Goal: Transaction & Acquisition: Purchase product/service

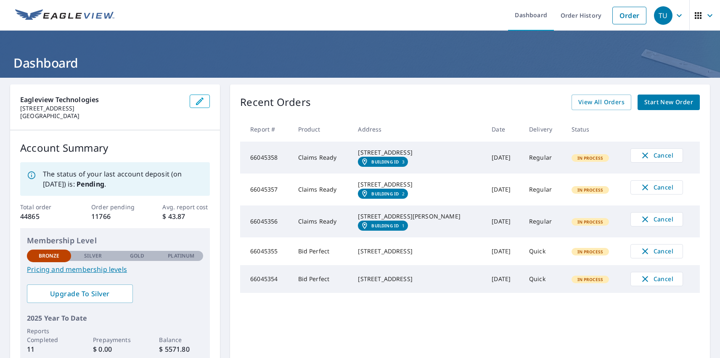
click at [656, 15] on div "TU" at bounding box center [663, 15] width 18 height 18
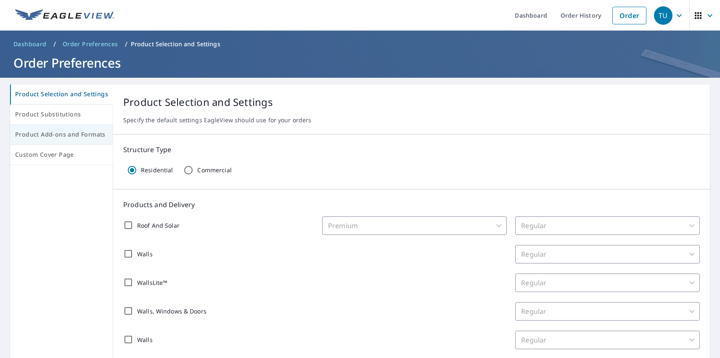
click at [61, 135] on span "Product Add-ons and Formats" at bounding box center [61, 134] width 92 height 11
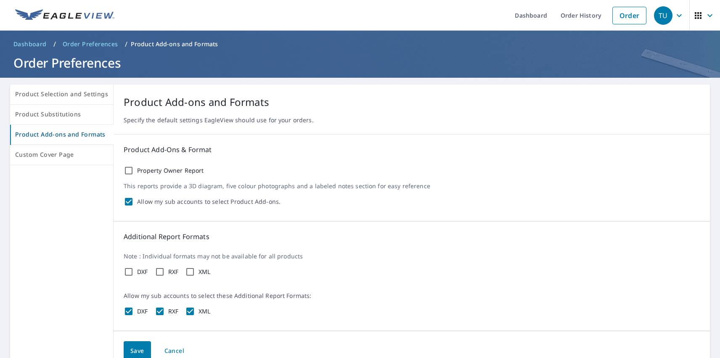
click at [168, 171] on label "Property Owner Report" at bounding box center [170, 171] width 67 height 8
click at [134, 171] on input "Property Owner Report" at bounding box center [129, 171] width 10 height 10
checkbox input "true"
click at [140, 272] on label "DXF" at bounding box center [142, 272] width 11 height 8
click at [134, 272] on input "DXF" at bounding box center [129, 272] width 10 height 10
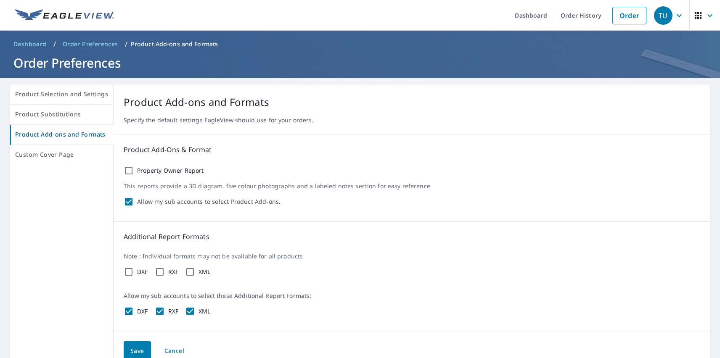
checkbox input "true"
click at [171, 272] on label "RXF" at bounding box center [173, 272] width 11 height 8
click at [165, 272] on input "RXF" at bounding box center [160, 272] width 10 height 10
checkbox input "true"
click at [203, 272] on label "XML" at bounding box center [204, 272] width 12 height 8
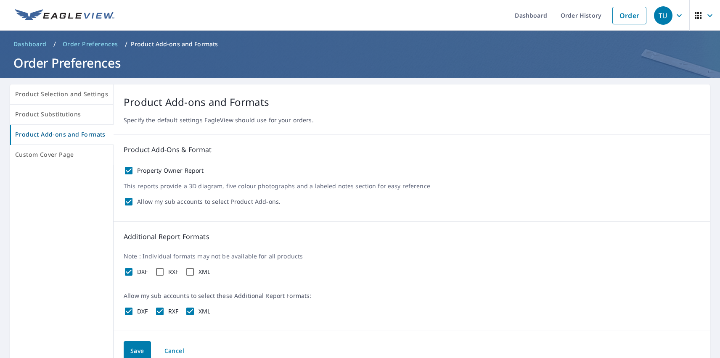
click at [195, 272] on input "XML" at bounding box center [190, 272] width 10 height 10
checkbox input "true"
click at [135, 350] on span "Save" at bounding box center [137, 351] width 14 height 11
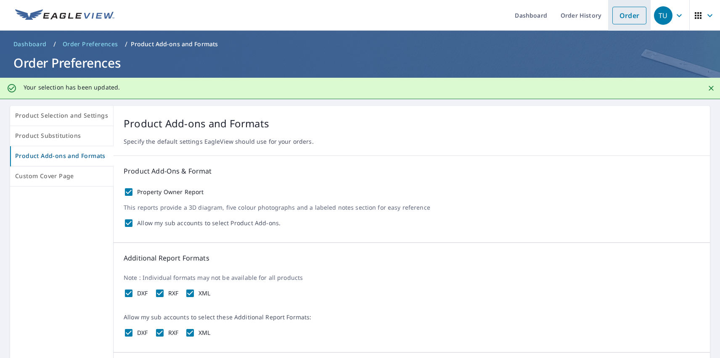
click at [622, 15] on link "Order" at bounding box center [629, 16] width 34 height 18
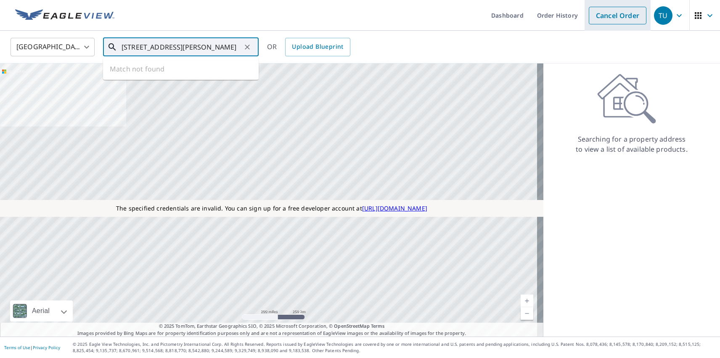
type input "[STREET_ADDRESS][PERSON_NAME]"
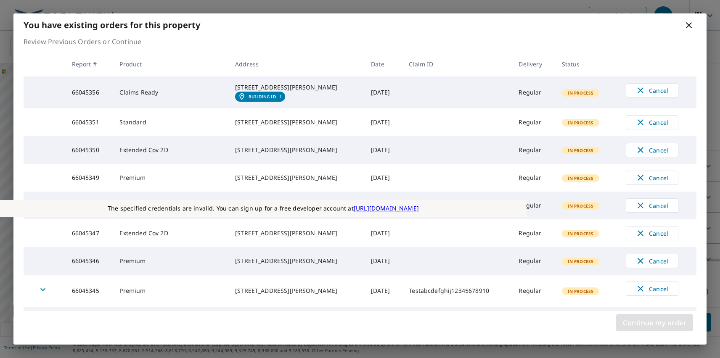
click at [654, 323] on span "Continue my order" at bounding box center [653, 323] width 63 height 12
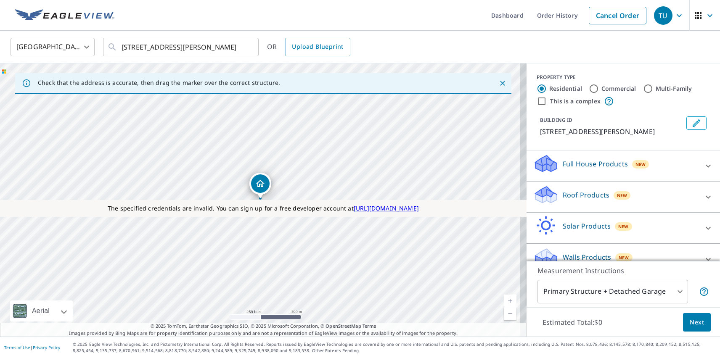
click at [578, 195] on p "Roof Products" at bounding box center [585, 195] width 47 height 10
click at [554, 245] on p "Premium" at bounding box center [561, 245] width 30 height 11
click at [546, 245] on input "Premium $31 - $82.5" at bounding box center [539, 245] width 13 height 10
checkbox input "true"
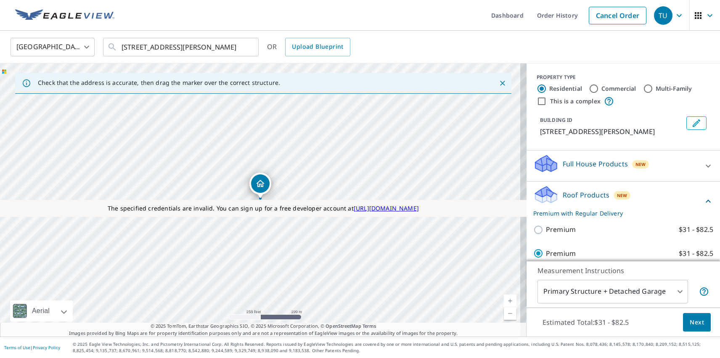
click at [690, 322] on span "Next" at bounding box center [696, 322] width 14 height 11
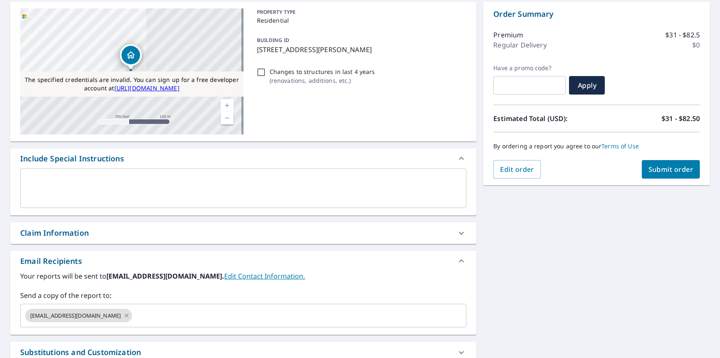
click at [664, 169] on span "Submit order" at bounding box center [670, 169] width 45 height 9
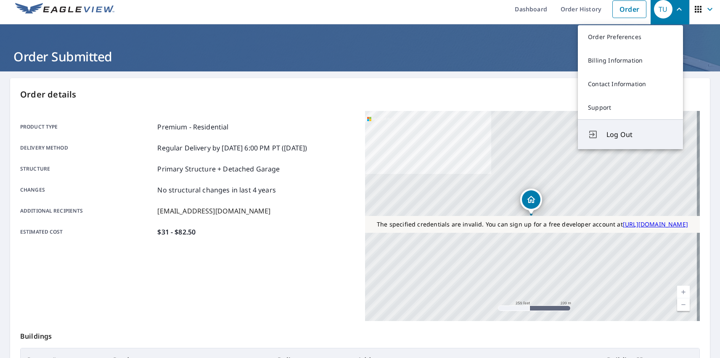
click at [639, 134] on span "Log Out" at bounding box center [639, 134] width 66 height 10
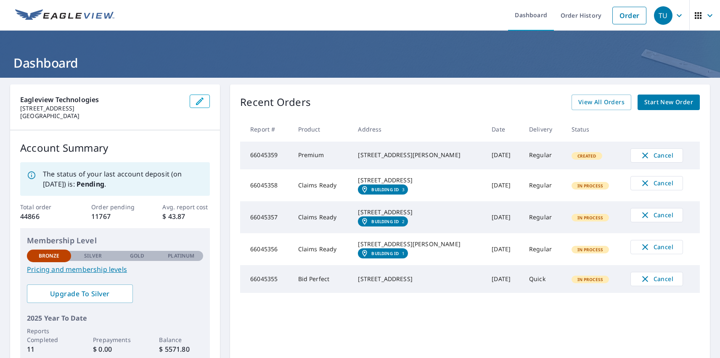
click at [656, 15] on div "TU" at bounding box center [663, 15] width 18 height 18
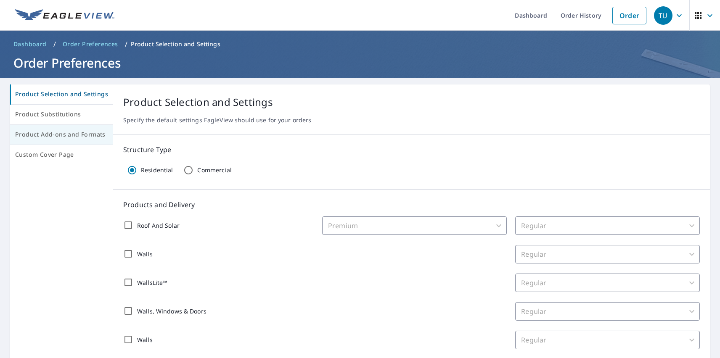
click at [61, 135] on span "Product Add-ons and Formats" at bounding box center [61, 134] width 92 height 11
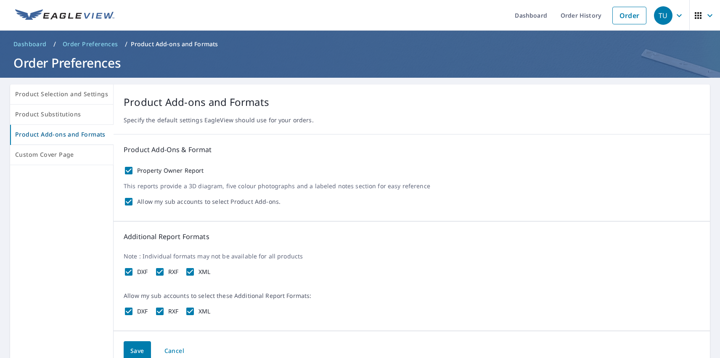
click at [168, 171] on label "Property Owner Report" at bounding box center [170, 171] width 67 height 8
click at [134, 171] on input "Property Owner Report" at bounding box center [129, 171] width 10 height 10
checkbox input "false"
click at [140, 272] on label "DXF" at bounding box center [142, 272] width 11 height 8
click at [134, 272] on input "DXF" at bounding box center [129, 272] width 10 height 10
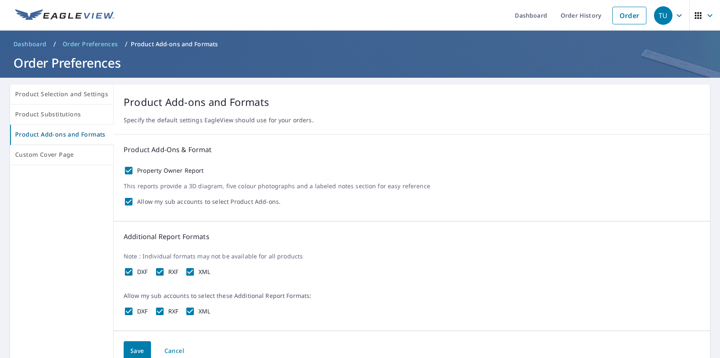
checkbox input "false"
click at [171, 272] on label "RXF" at bounding box center [173, 272] width 11 height 8
click at [165, 272] on input "RXF" at bounding box center [160, 272] width 10 height 10
checkbox input "false"
click at [203, 272] on label "XML" at bounding box center [204, 272] width 12 height 8
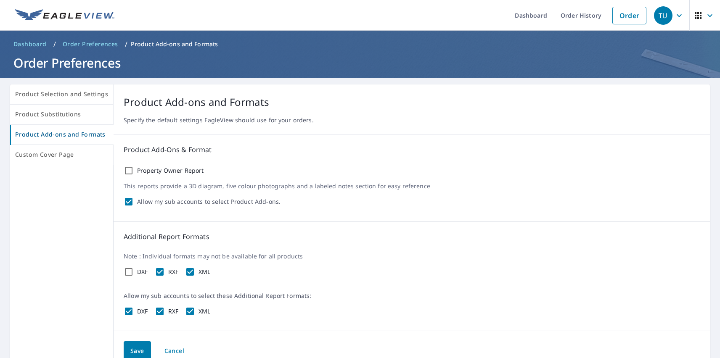
click at [195, 272] on input "XML" at bounding box center [190, 272] width 10 height 10
checkbox input "false"
click at [135, 350] on span "Save" at bounding box center [137, 351] width 14 height 11
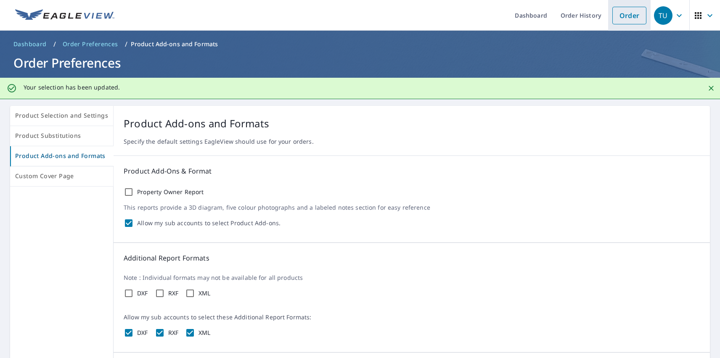
click at [622, 15] on link "Order" at bounding box center [629, 16] width 34 height 18
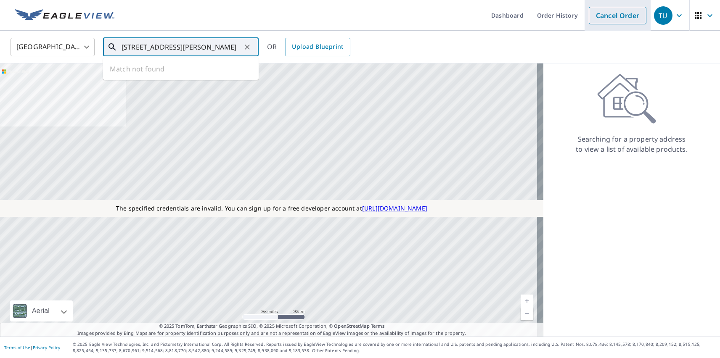
type input "[STREET_ADDRESS][PERSON_NAME]"
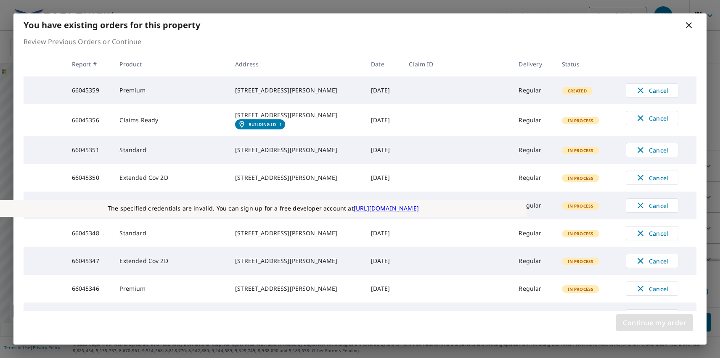
click at [654, 323] on span "Continue my order" at bounding box center [653, 323] width 63 height 12
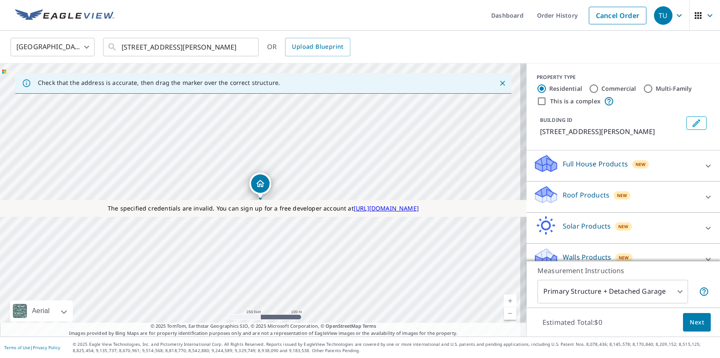
click at [578, 195] on p "Roof Products" at bounding box center [585, 195] width 47 height 10
click at [554, 245] on p "Premium" at bounding box center [561, 245] width 30 height 11
click at [546, 245] on input "Premium $31 - $82.5" at bounding box center [539, 245] width 13 height 10
checkbox input "true"
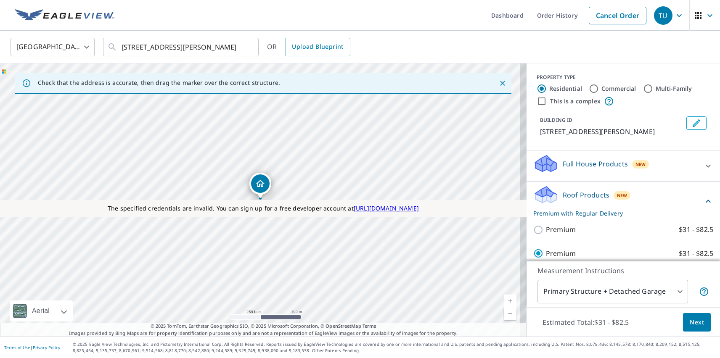
click at [690, 322] on span "Next" at bounding box center [696, 322] width 14 height 11
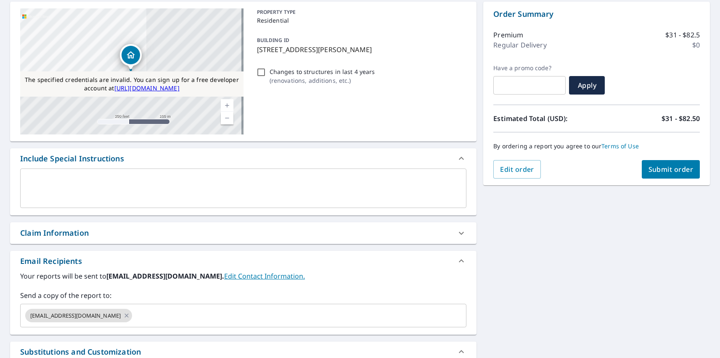
click at [664, 169] on span "Submit order" at bounding box center [670, 169] width 45 height 9
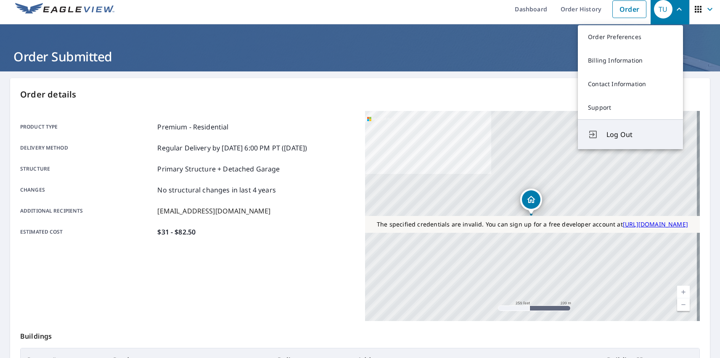
click at [639, 134] on span "Log Out" at bounding box center [639, 134] width 66 height 10
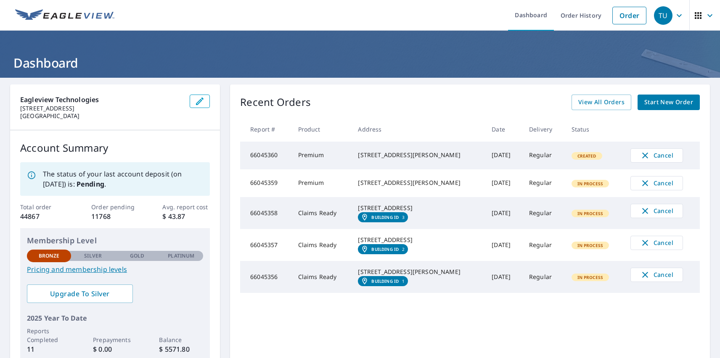
click at [656, 15] on div "TU" at bounding box center [663, 15] width 18 height 18
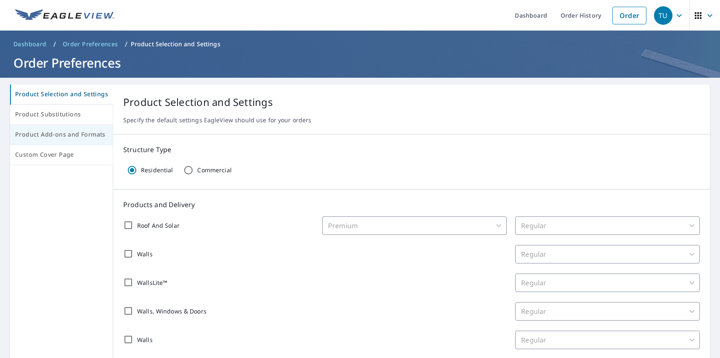
click at [61, 135] on span "Product Add-ons and Formats" at bounding box center [61, 134] width 92 height 11
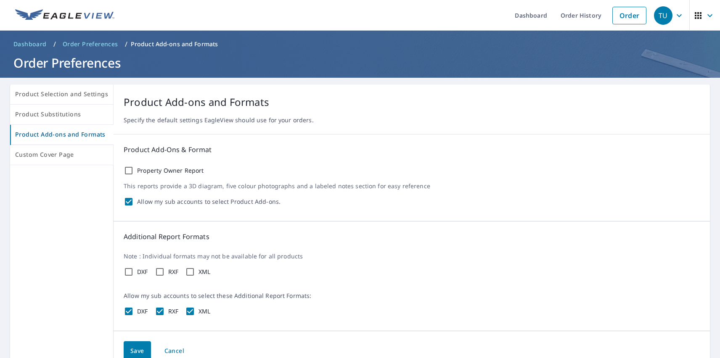
click at [168, 171] on label "Property Owner Report" at bounding box center [170, 171] width 67 height 8
click at [134, 171] on input "Property Owner Report" at bounding box center [129, 171] width 10 height 10
checkbox input "true"
click at [140, 272] on label "DXF" at bounding box center [142, 272] width 11 height 8
click at [134, 272] on input "DXF" at bounding box center [129, 272] width 10 height 10
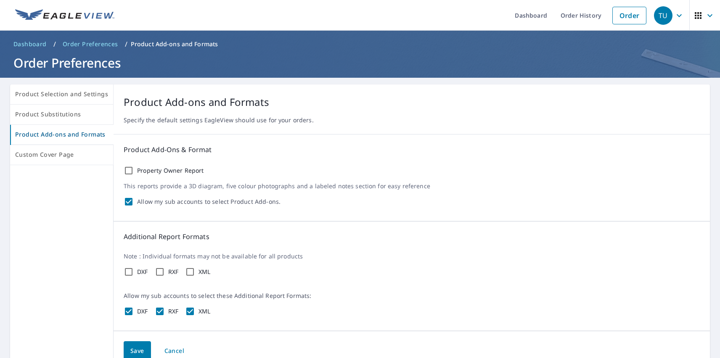
checkbox input "true"
click at [171, 272] on label "RXF" at bounding box center [173, 272] width 11 height 8
click at [165, 272] on input "RXF" at bounding box center [160, 272] width 10 height 10
checkbox input "true"
click at [203, 272] on label "XML" at bounding box center [204, 272] width 12 height 8
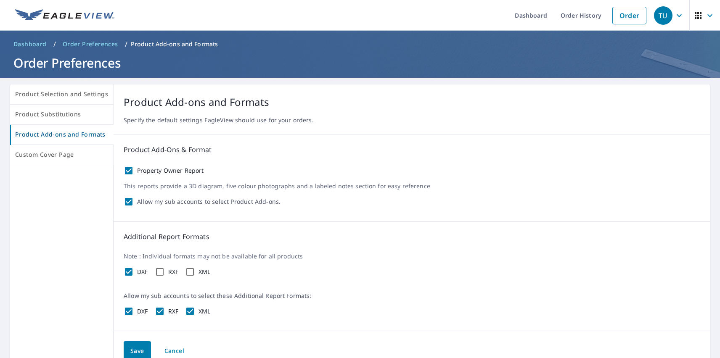
click at [195, 272] on input "XML" at bounding box center [190, 272] width 10 height 10
checkbox input "true"
click at [135, 350] on span "Save" at bounding box center [137, 351] width 14 height 11
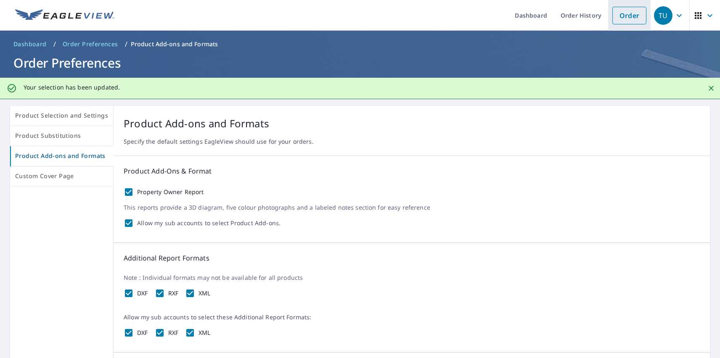
click at [622, 15] on link "Order" at bounding box center [629, 16] width 34 height 18
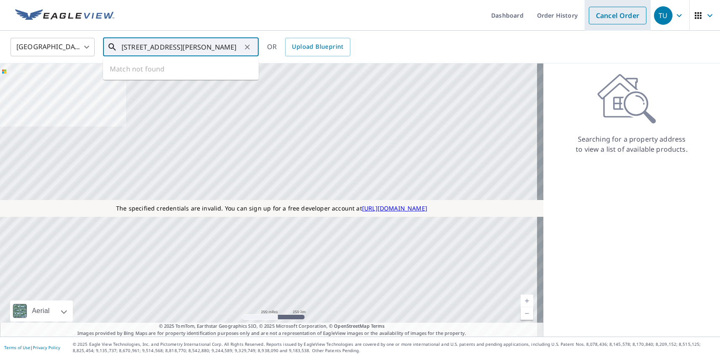
type input "[STREET_ADDRESS][PERSON_NAME]"
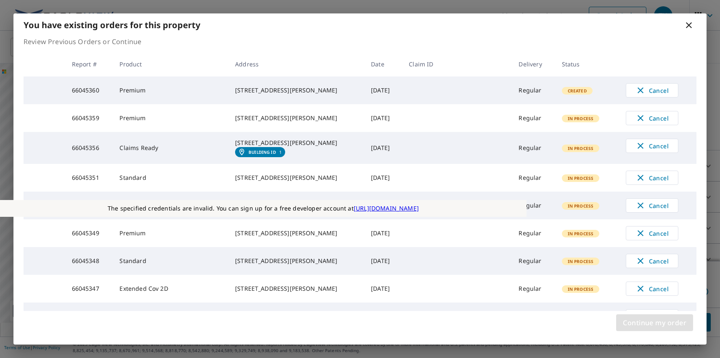
click at [654, 323] on span "Continue my order" at bounding box center [653, 323] width 63 height 12
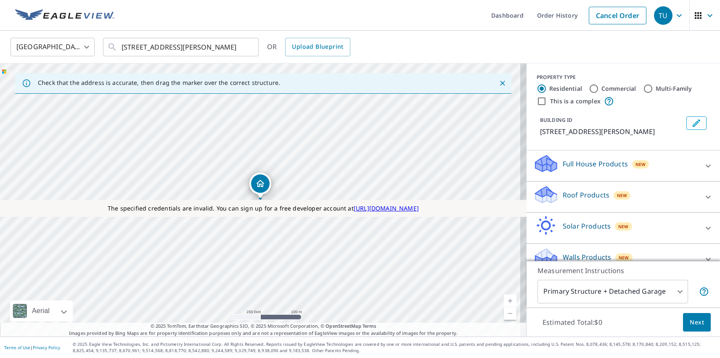
click at [578, 195] on p "Roof Products" at bounding box center [585, 195] width 47 height 10
click at [554, 245] on p "Premium" at bounding box center [561, 245] width 30 height 11
click at [546, 245] on input "Premium $31 - $82.5" at bounding box center [539, 245] width 13 height 10
checkbox input "true"
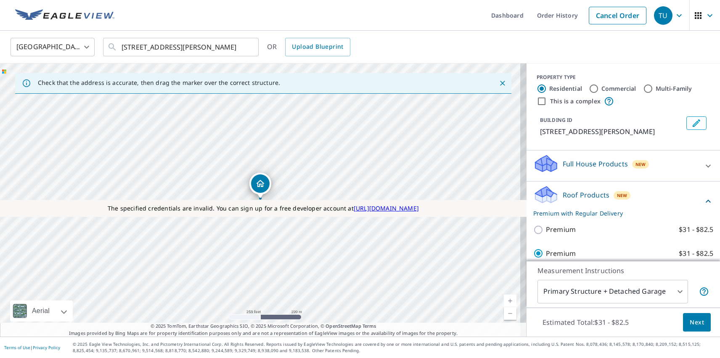
click at [690, 322] on span "Next" at bounding box center [696, 322] width 14 height 11
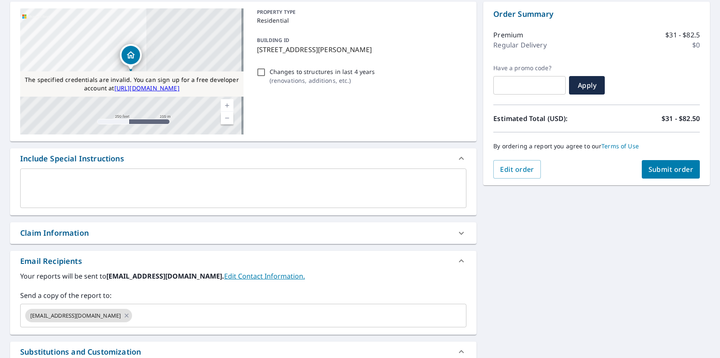
checkbox input "false"
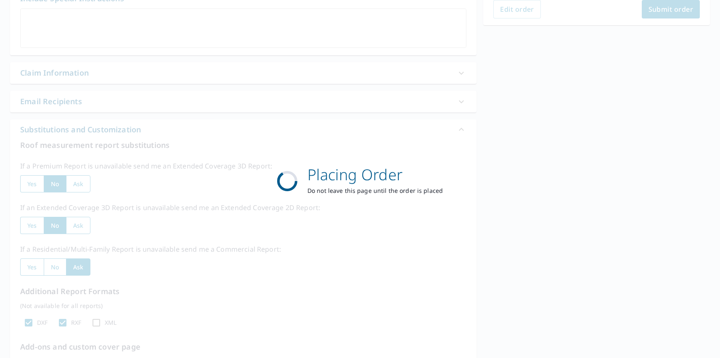
scroll to position [6, 0]
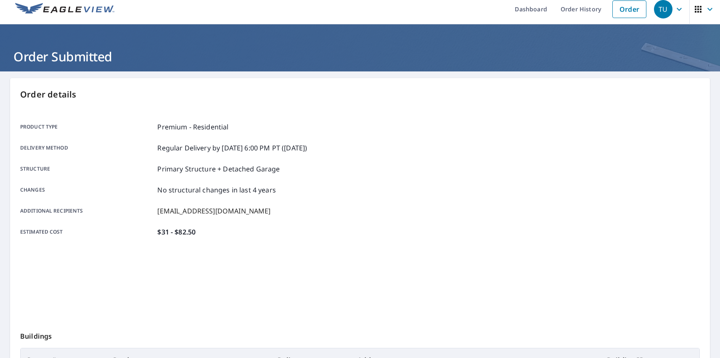
click at [656, 9] on div "TU" at bounding box center [663, 9] width 18 height 18
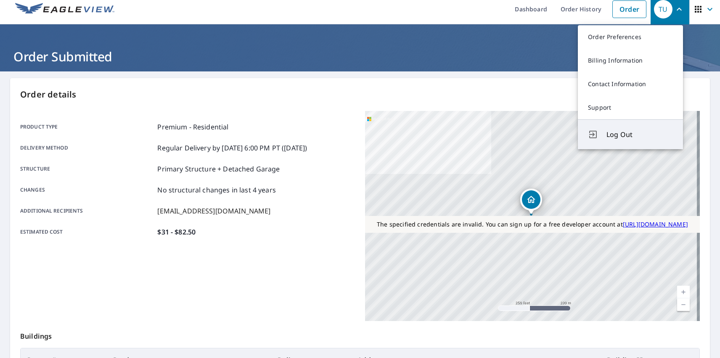
click at [639, 134] on span "Log Out" at bounding box center [639, 134] width 66 height 10
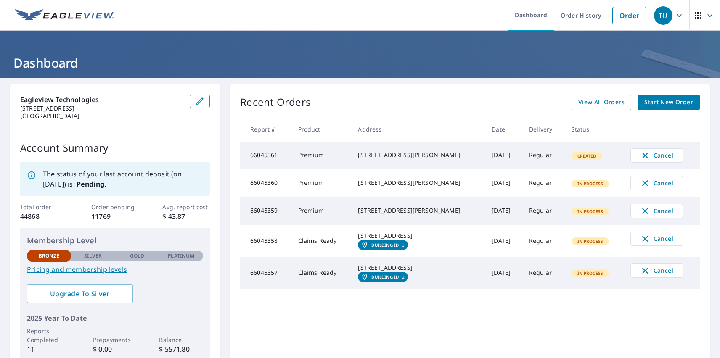
click at [656, 15] on div "TU" at bounding box center [663, 15] width 18 height 18
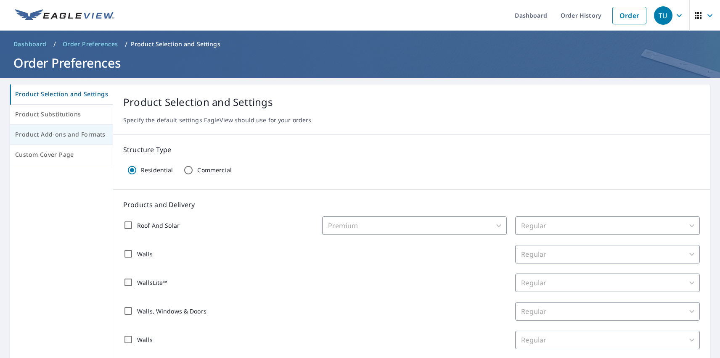
click at [61, 135] on span "Product Add-ons and Formats" at bounding box center [61, 134] width 92 height 11
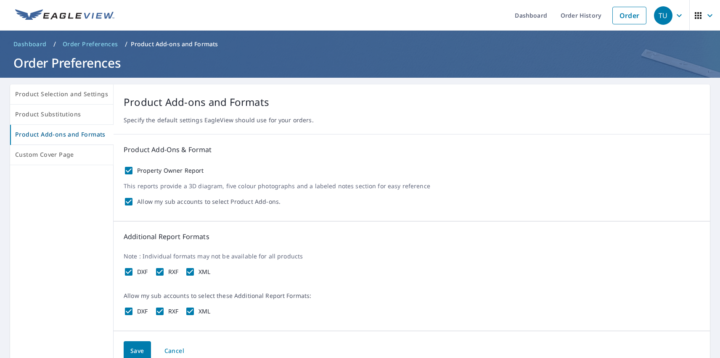
click at [168, 171] on label "Property Owner Report" at bounding box center [170, 171] width 67 height 8
click at [134, 171] on input "Property Owner Report" at bounding box center [129, 171] width 10 height 10
checkbox input "false"
click at [140, 272] on label "DXF" at bounding box center [142, 272] width 11 height 8
click at [134, 272] on input "DXF" at bounding box center [129, 272] width 10 height 10
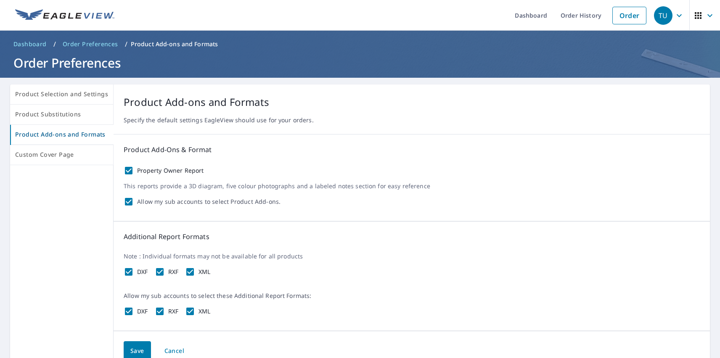
checkbox input "false"
click at [171, 272] on label "RXF" at bounding box center [173, 272] width 11 height 8
click at [165, 272] on input "RXF" at bounding box center [160, 272] width 10 height 10
checkbox input "false"
click at [203, 272] on label "XML" at bounding box center [204, 272] width 12 height 8
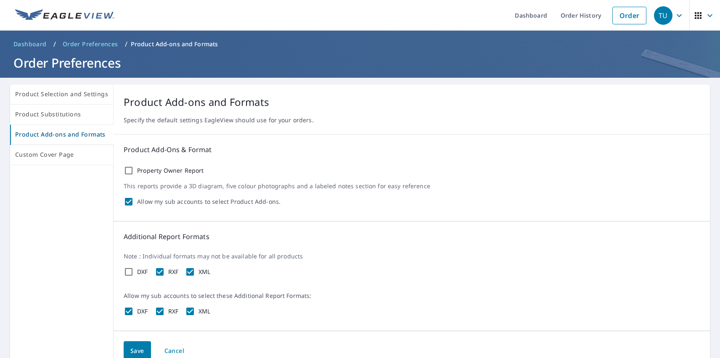
click at [195, 272] on input "XML" at bounding box center [190, 272] width 10 height 10
checkbox input "false"
click at [135, 350] on span "Save" at bounding box center [137, 351] width 14 height 11
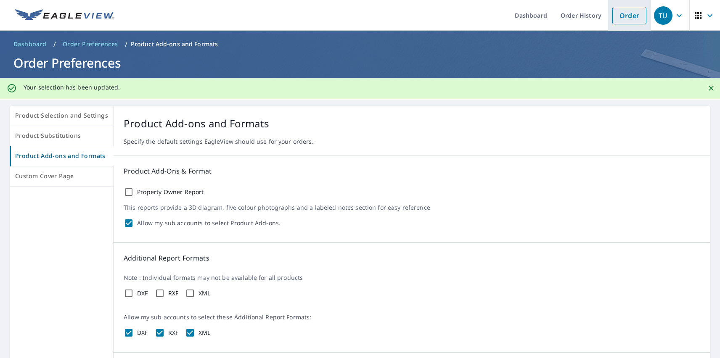
click at [622, 15] on link "Order" at bounding box center [629, 16] width 34 height 18
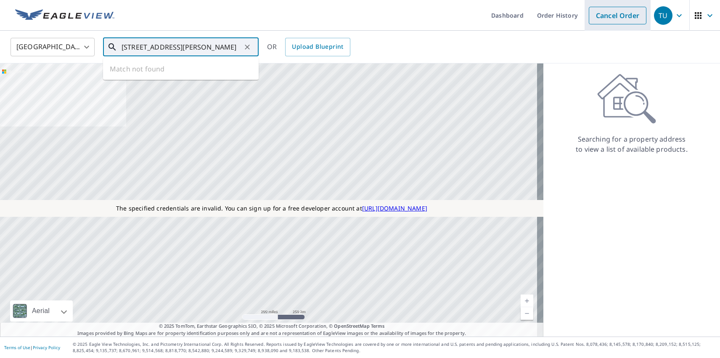
type input "[STREET_ADDRESS][PERSON_NAME]"
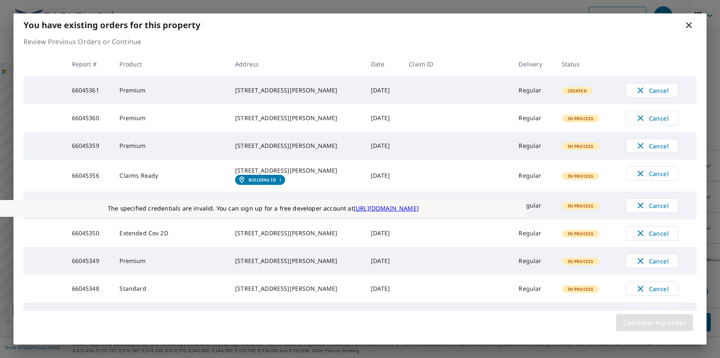
click at [654, 323] on span "Continue my order" at bounding box center [653, 323] width 63 height 12
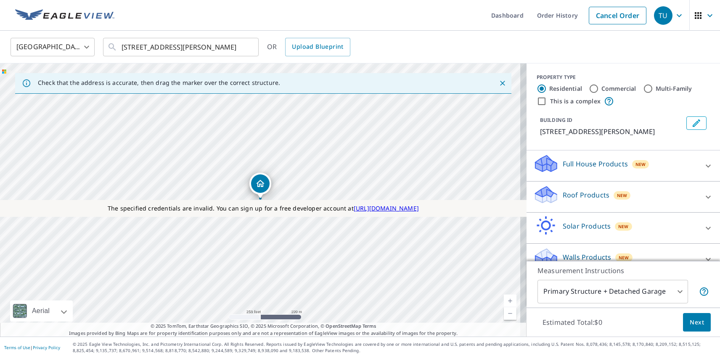
click at [578, 195] on p "Roof Products" at bounding box center [585, 195] width 47 height 10
click at [554, 245] on p "Premium" at bounding box center [561, 245] width 30 height 11
click at [546, 245] on input "Premium $31 - $82.5" at bounding box center [539, 245] width 13 height 10
checkbox input "true"
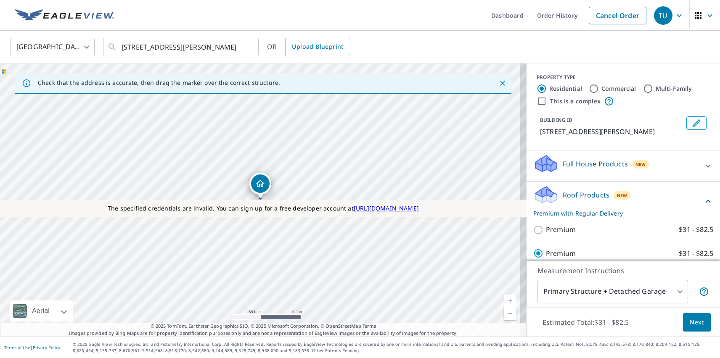
click at [690, 322] on span "Next" at bounding box center [696, 322] width 14 height 11
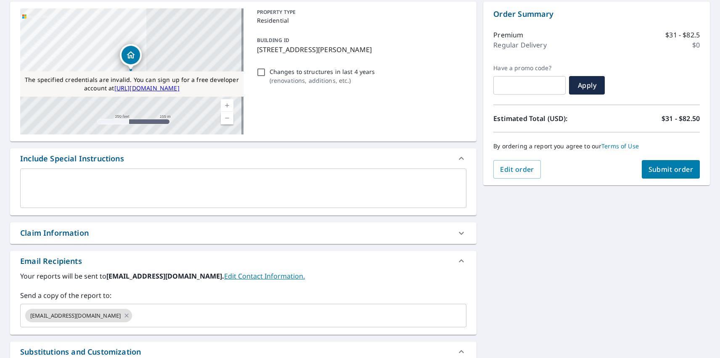
checkbox input "true"
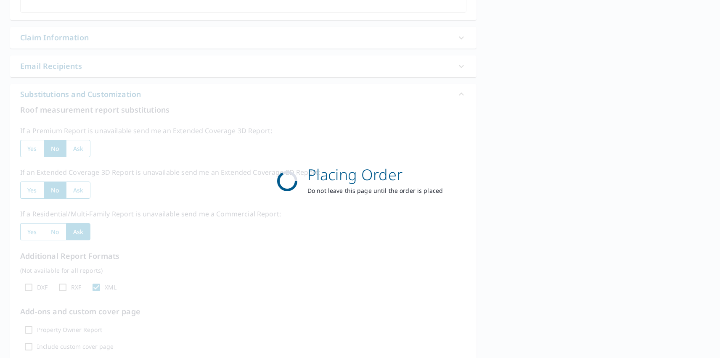
scroll to position [243, 0]
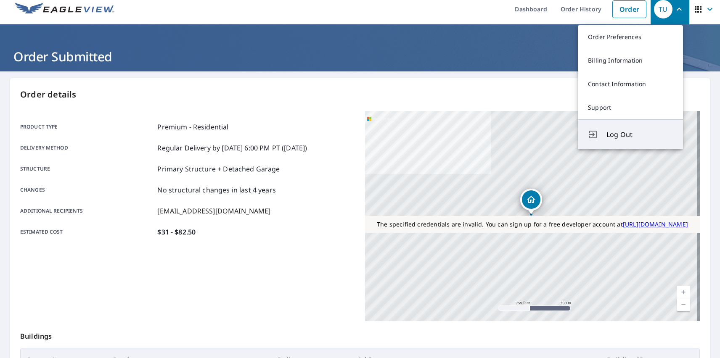
click at [639, 134] on span "Log Out" at bounding box center [639, 134] width 66 height 10
